Goal: Task Accomplishment & Management: Use online tool/utility

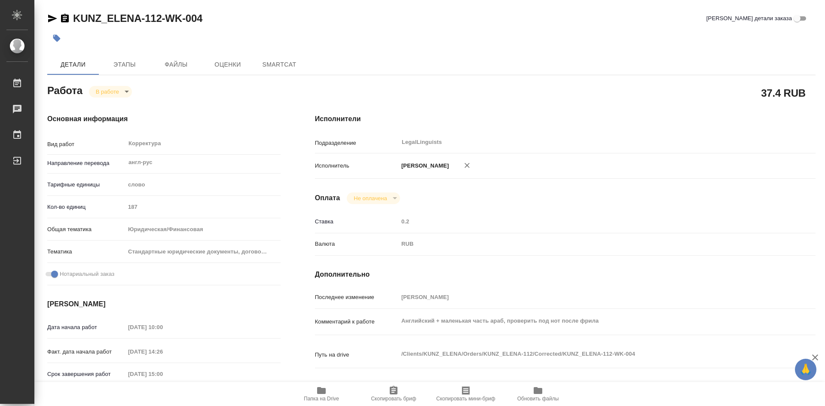
type textarea "x"
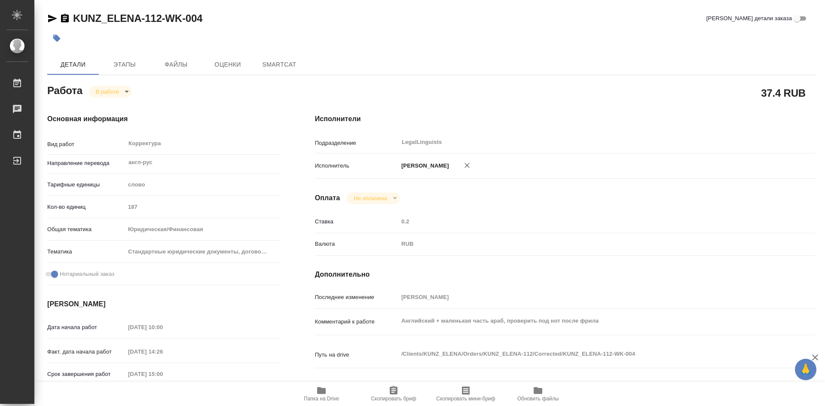
type textarea "x"
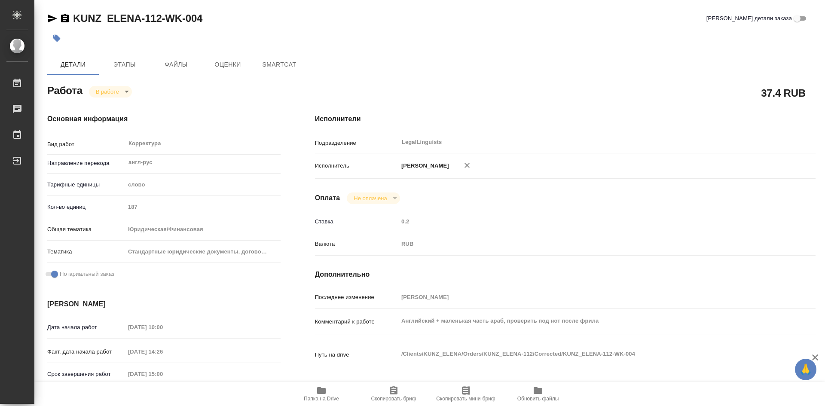
type textarea "x"
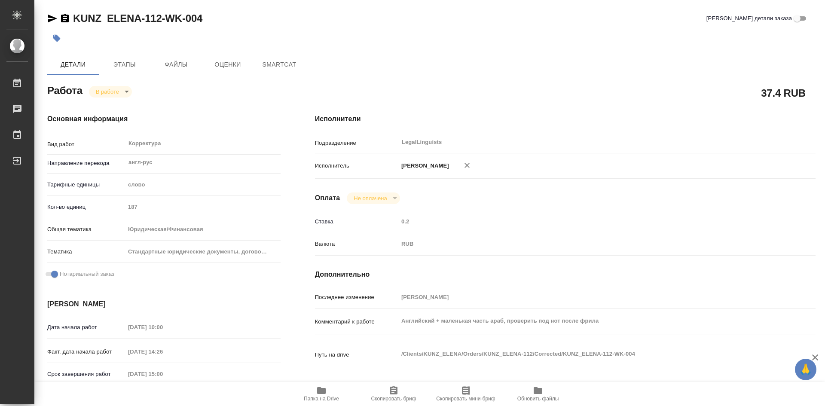
type textarea "x"
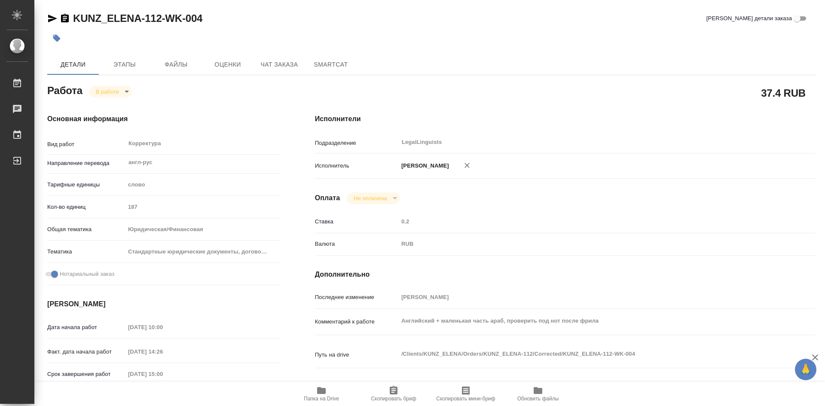
type textarea "x"
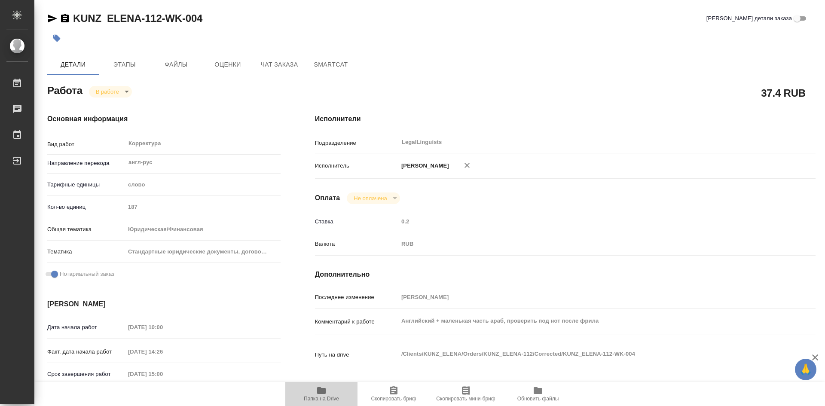
click at [313, 393] on span "Папка на Drive" at bounding box center [321, 393] width 62 height 16
type textarea "x"
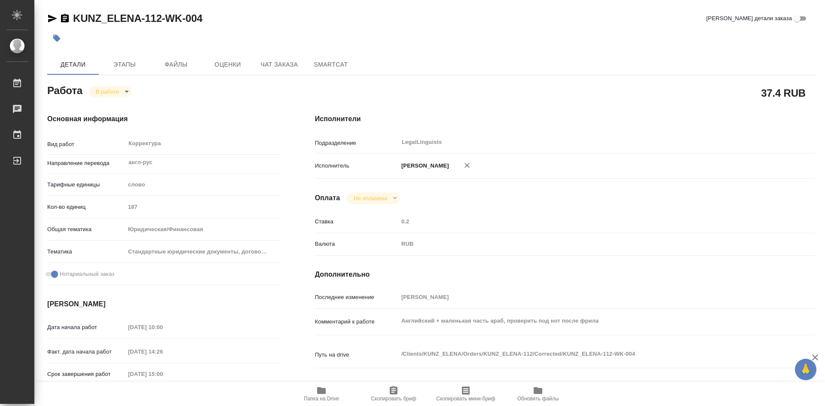
type textarea "x"
